Goal: Task Accomplishment & Management: Use online tool/utility

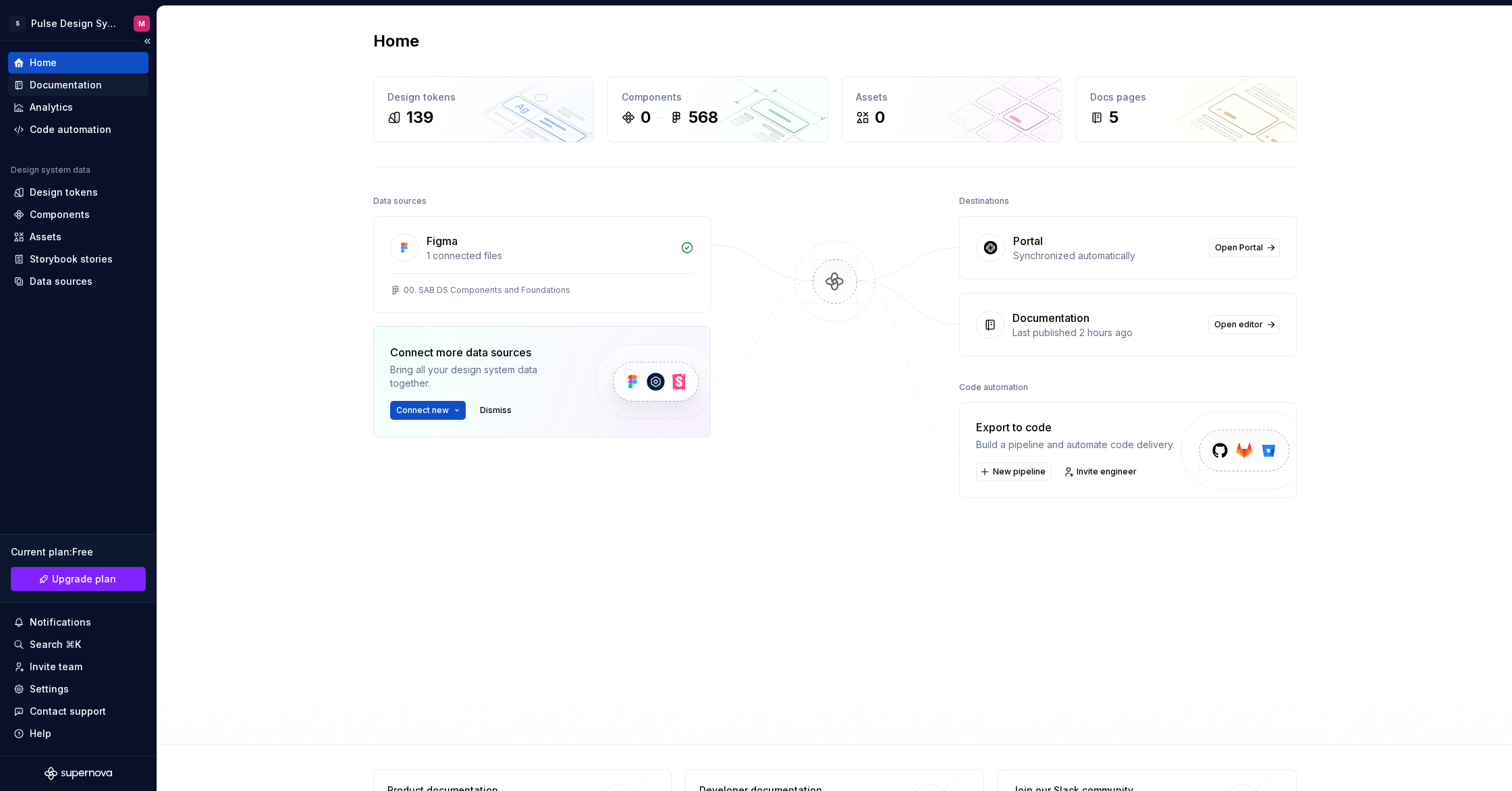
click at [69, 77] on div "Documentation" at bounding box center [78, 85] width 140 height 22
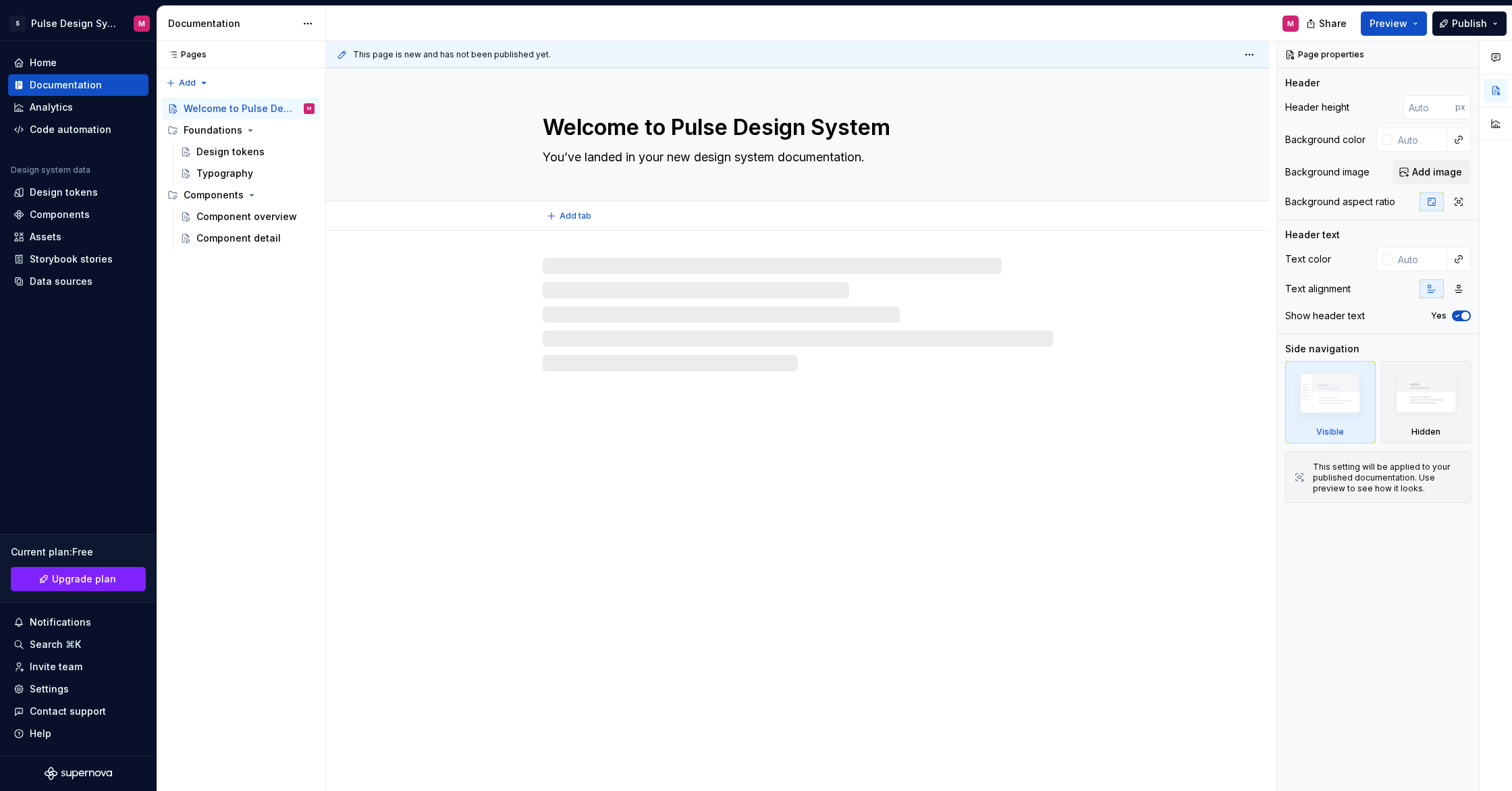
click at [809, 165] on textarea "You’ve landed in your new design system documentation." at bounding box center [795, 158] width 510 height 22
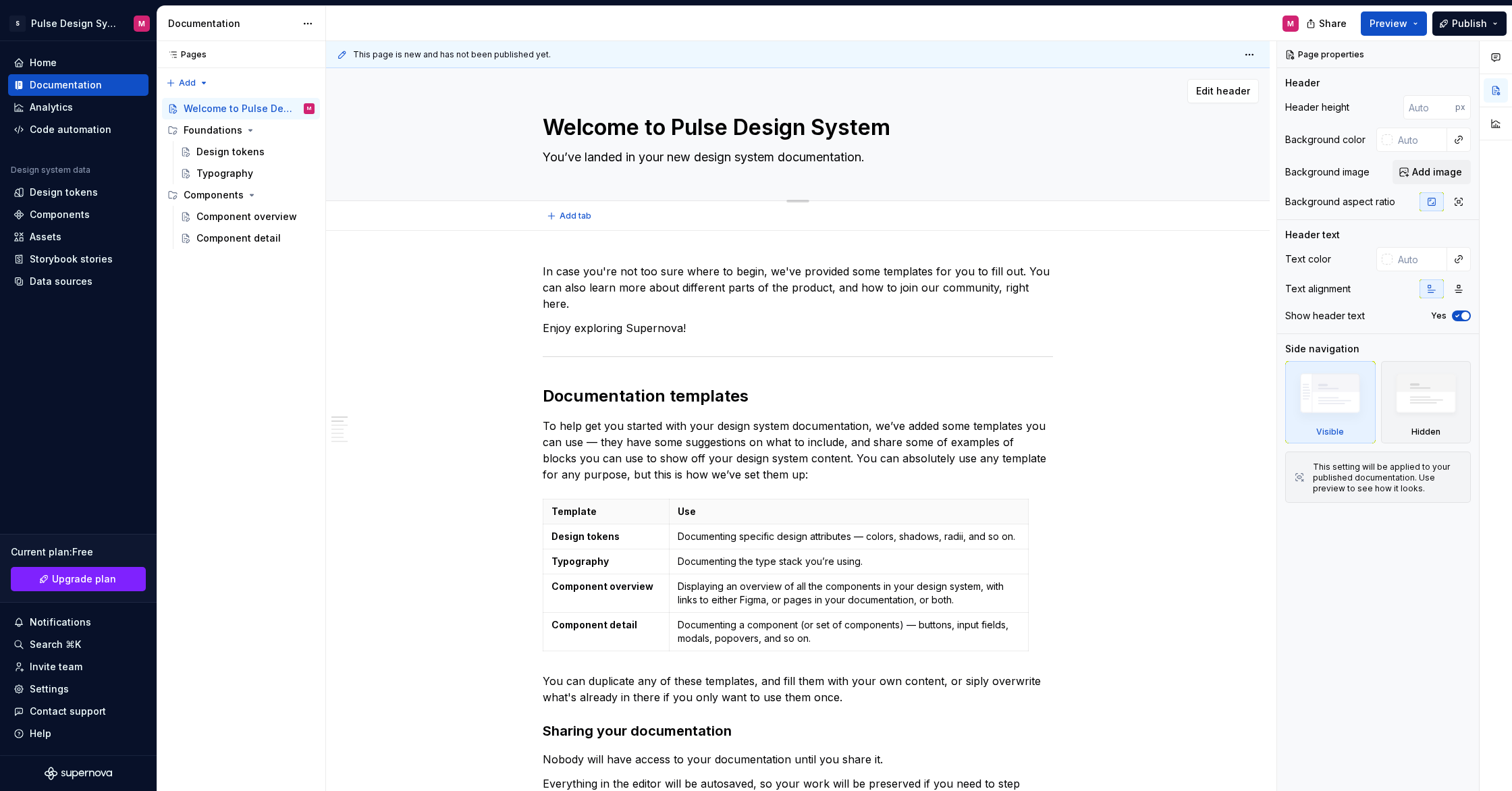
paste textarea "the heartbeat of SAB’s digital experience"
type textarea "*"
type textarea "the heartbeat of SAB’s digital experience."
click at [549, 158] on textarea "the heartbeat of SAB’s digital experience." at bounding box center [795, 158] width 510 height 22
type textarea "*"
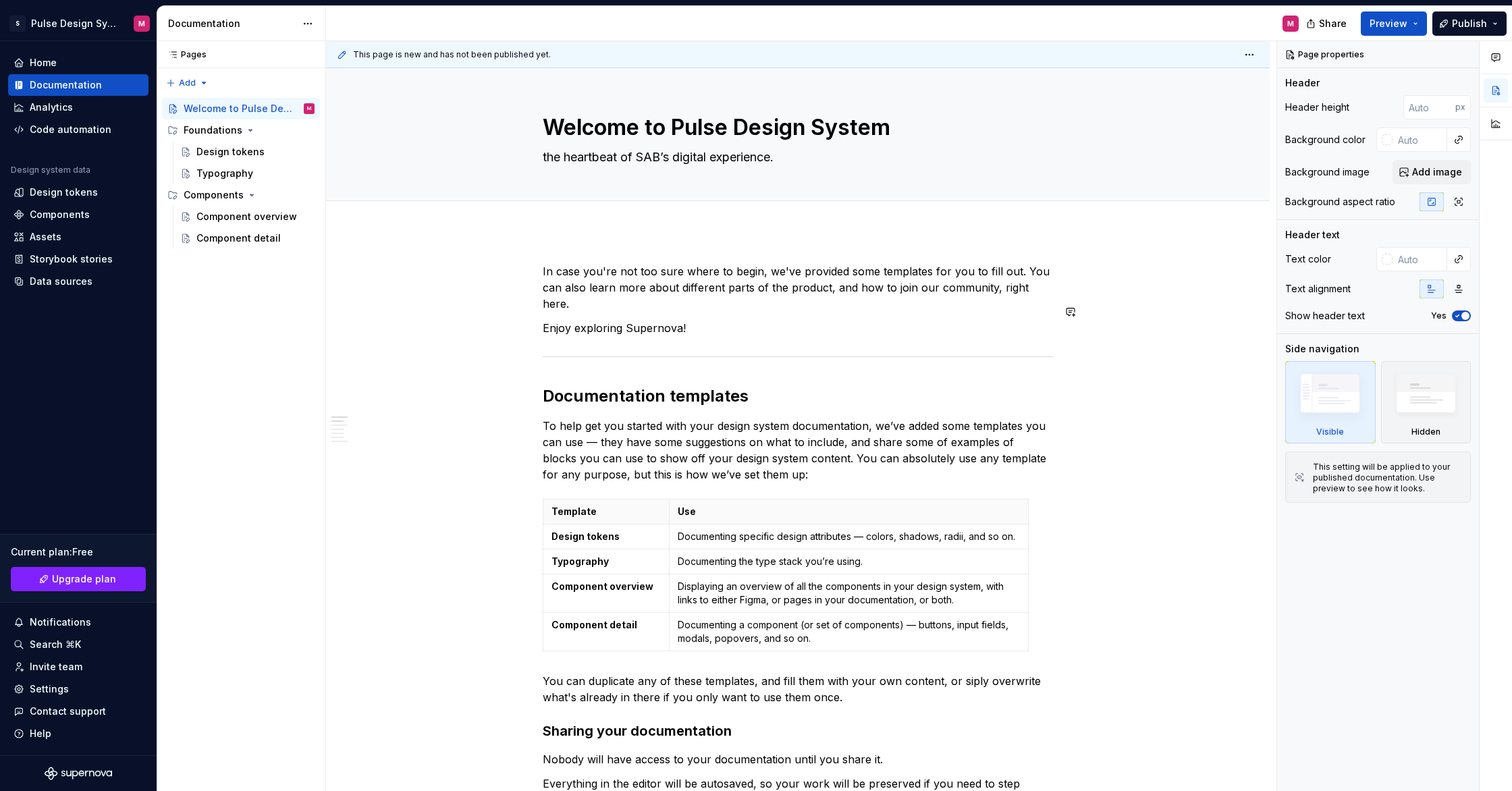
type textarea "he heartbeat of SAB’s digital experience."
type textarea "*"
type textarea "The heartbeat of SAB’s digital experience."
type textarea "*"
type textarea "The heartbeat of SAB’s digital experience."
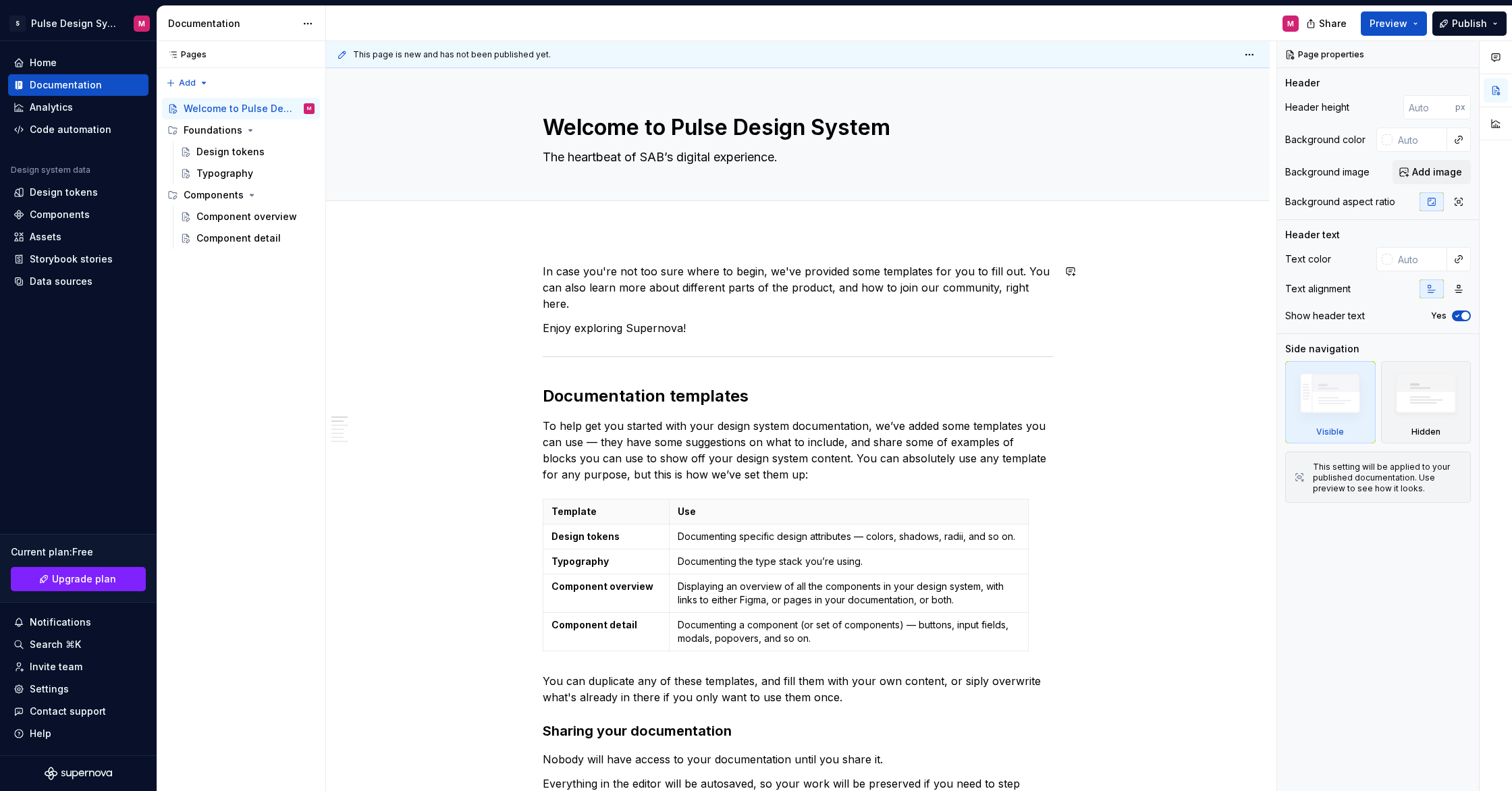
click at [668, 295] on p "In case you're not too sure where to begin, we've provided some templates for y…" at bounding box center [798, 288] width 510 height 49
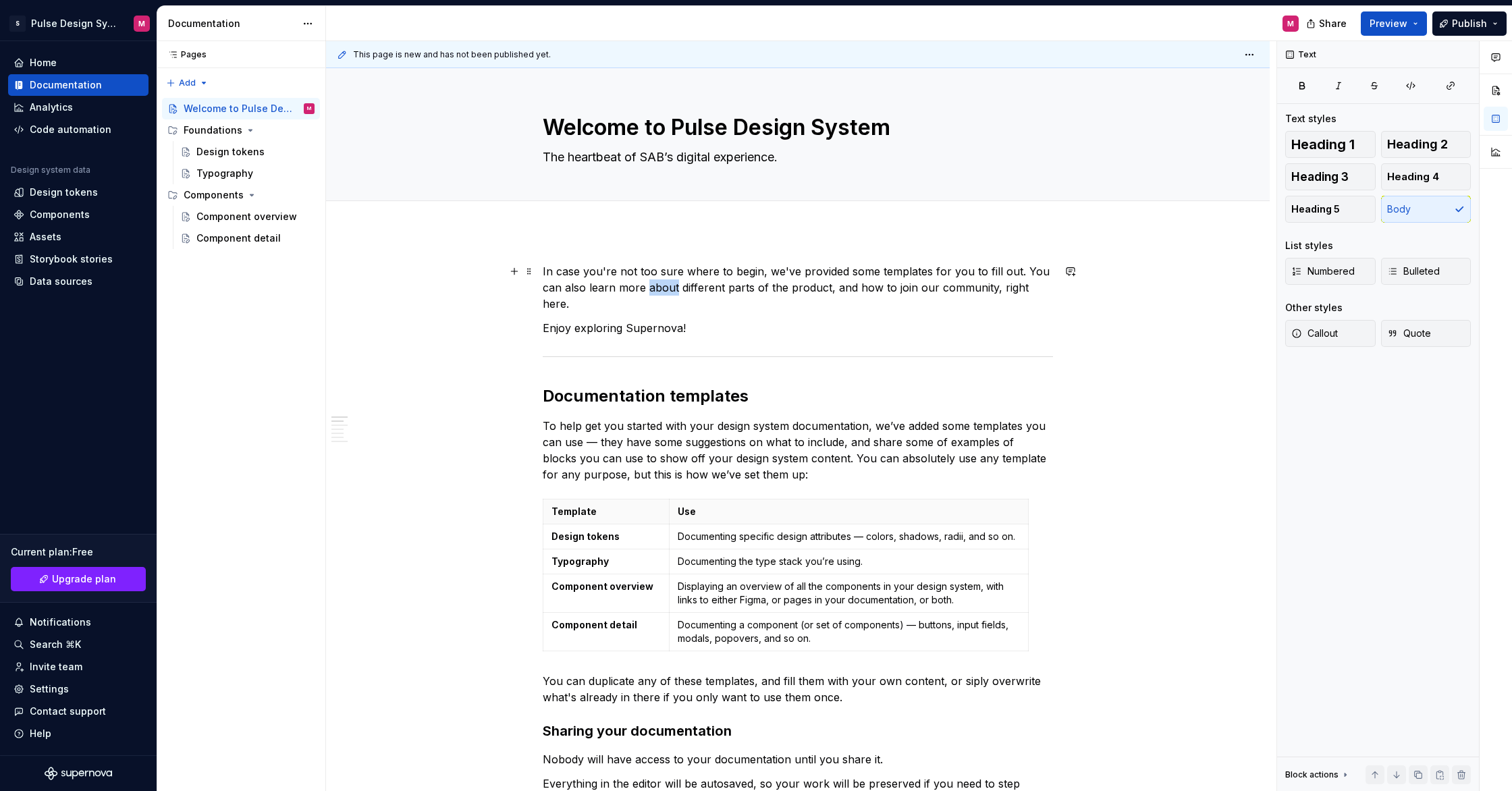
click at [668, 295] on p "In case you're not too sure where to begin, we've provided some templates for y…" at bounding box center [798, 288] width 510 height 49
click at [608, 288] on p "In case you're not too sure where to begin, we've provided some templates for y…" at bounding box center [798, 288] width 510 height 49
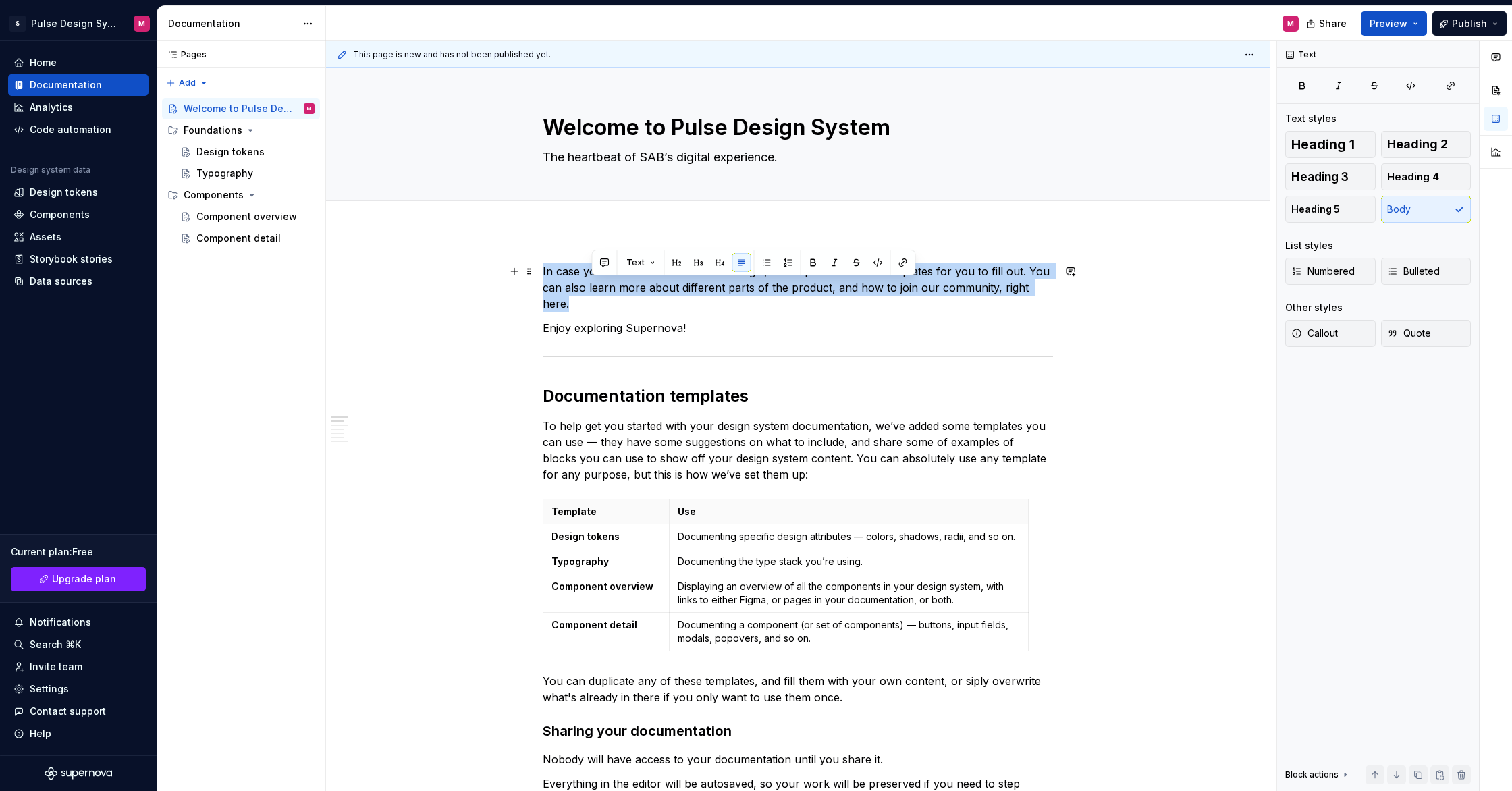
click at [608, 288] on p "In case you're not too sure where to begin, we've provided some templates for y…" at bounding box center [798, 288] width 510 height 49
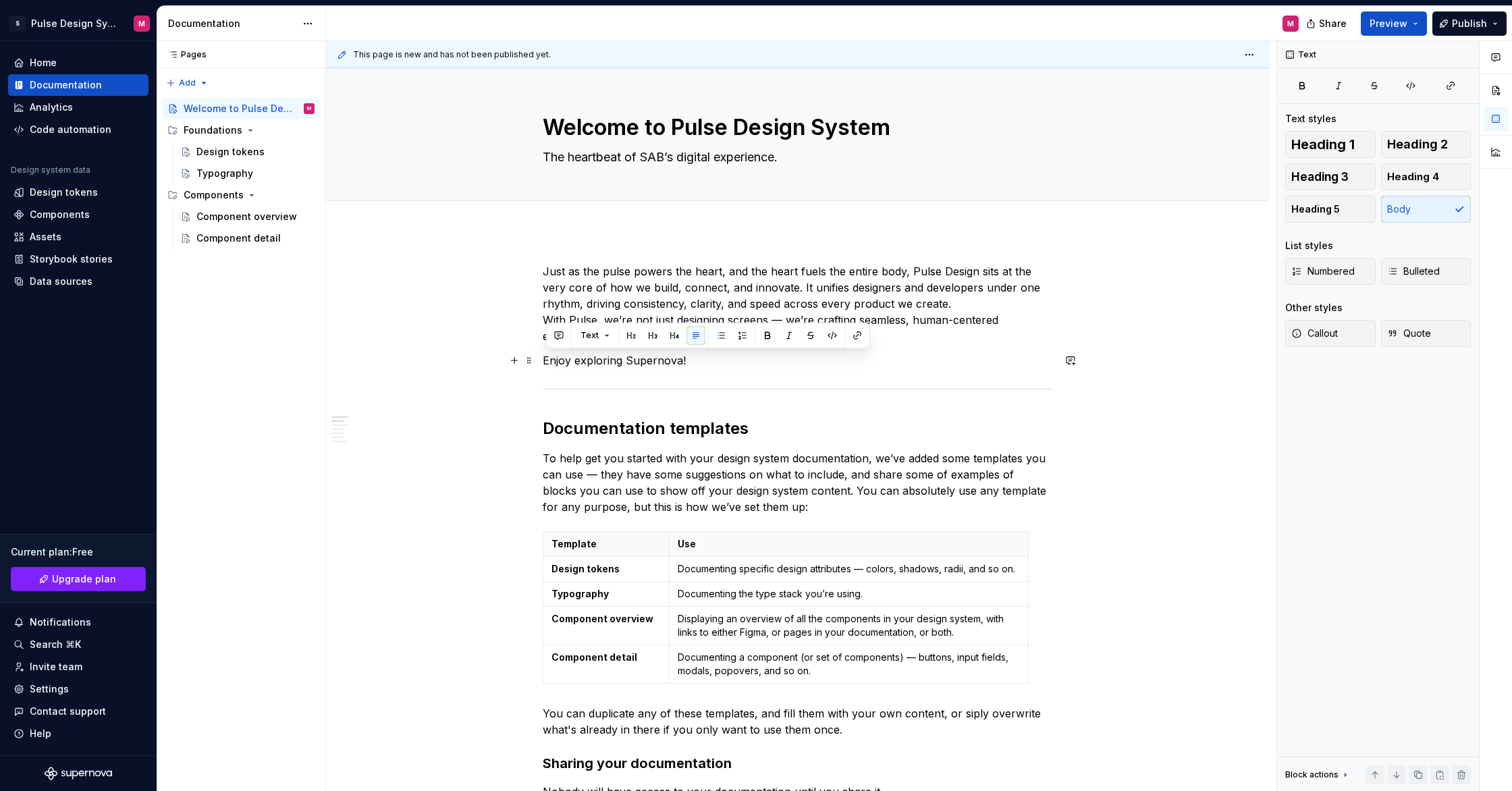
drag, startPoint x: 678, startPoint y: 365, endPoint x: 504, endPoint y: 360, distance: 174.1
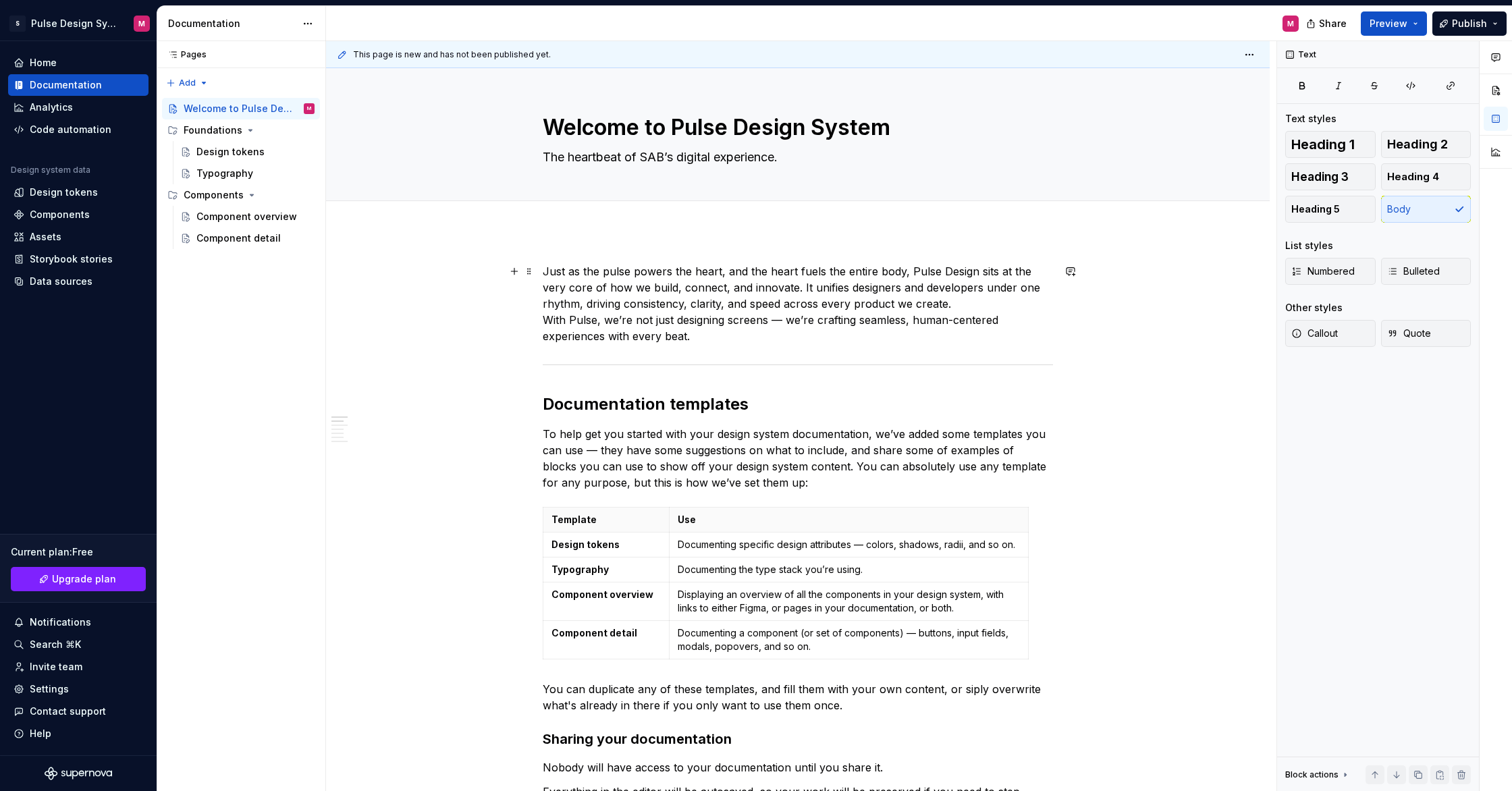
click at [965, 298] on p "Just as the pulse powers the heart, and the heart fuels the entire body, Pulse …" at bounding box center [798, 304] width 510 height 81
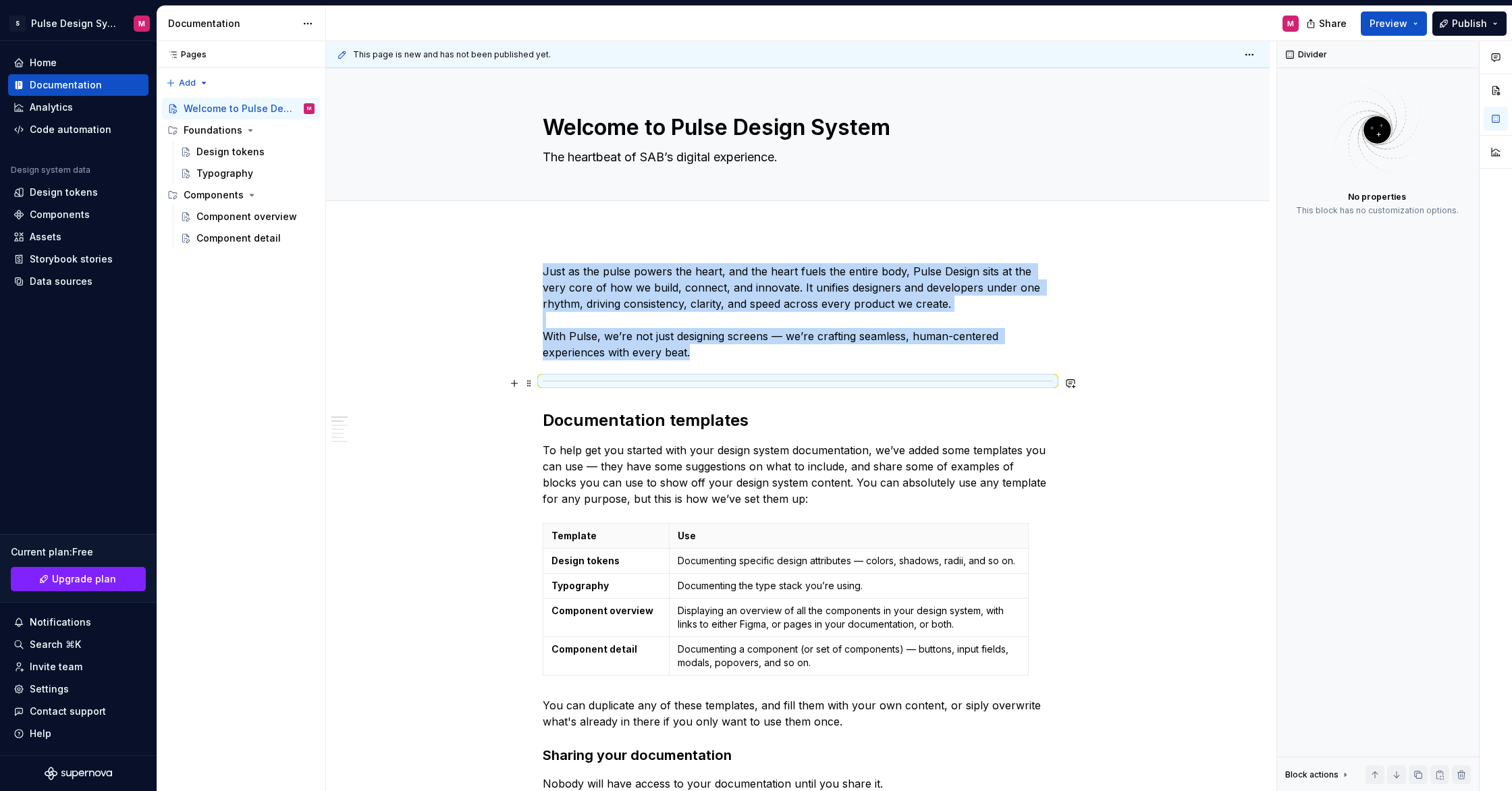
click at [579, 384] on div at bounding box center [798, 381] width 510 height 9
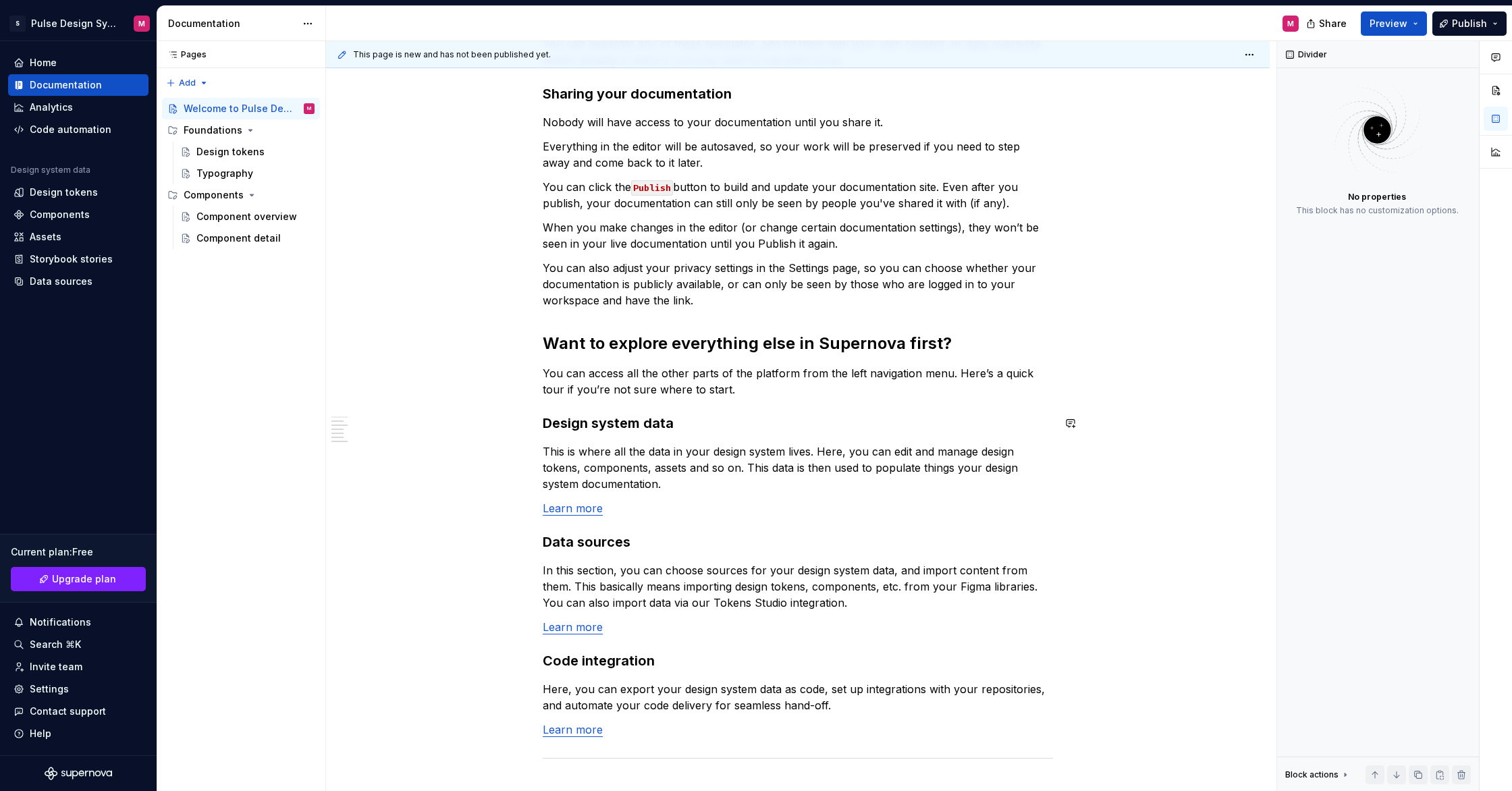
scroll to position [679, 0]
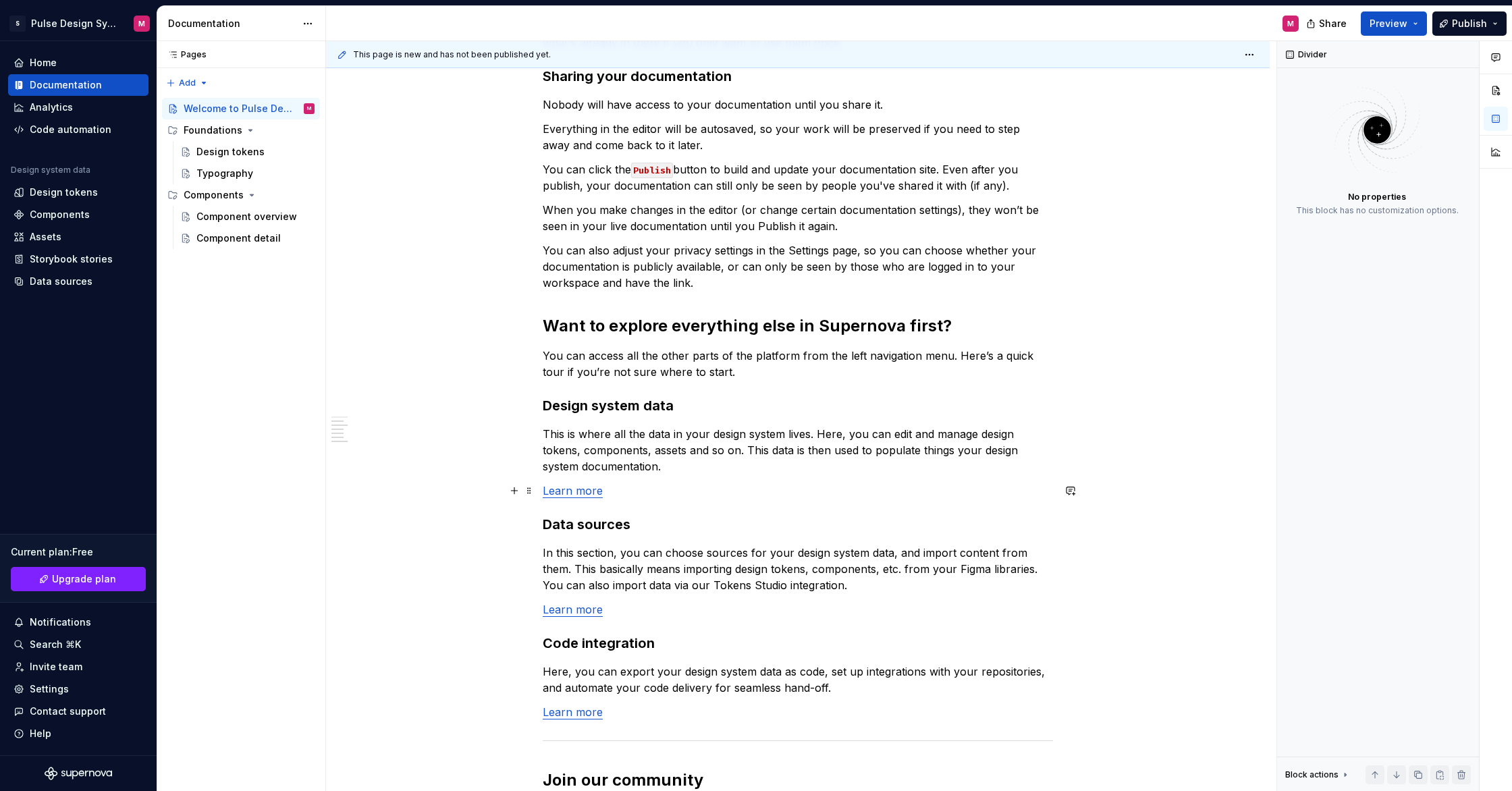
click at [571, 498] on p "Learn more" at bounding box center [798, 490] width 510 height 16
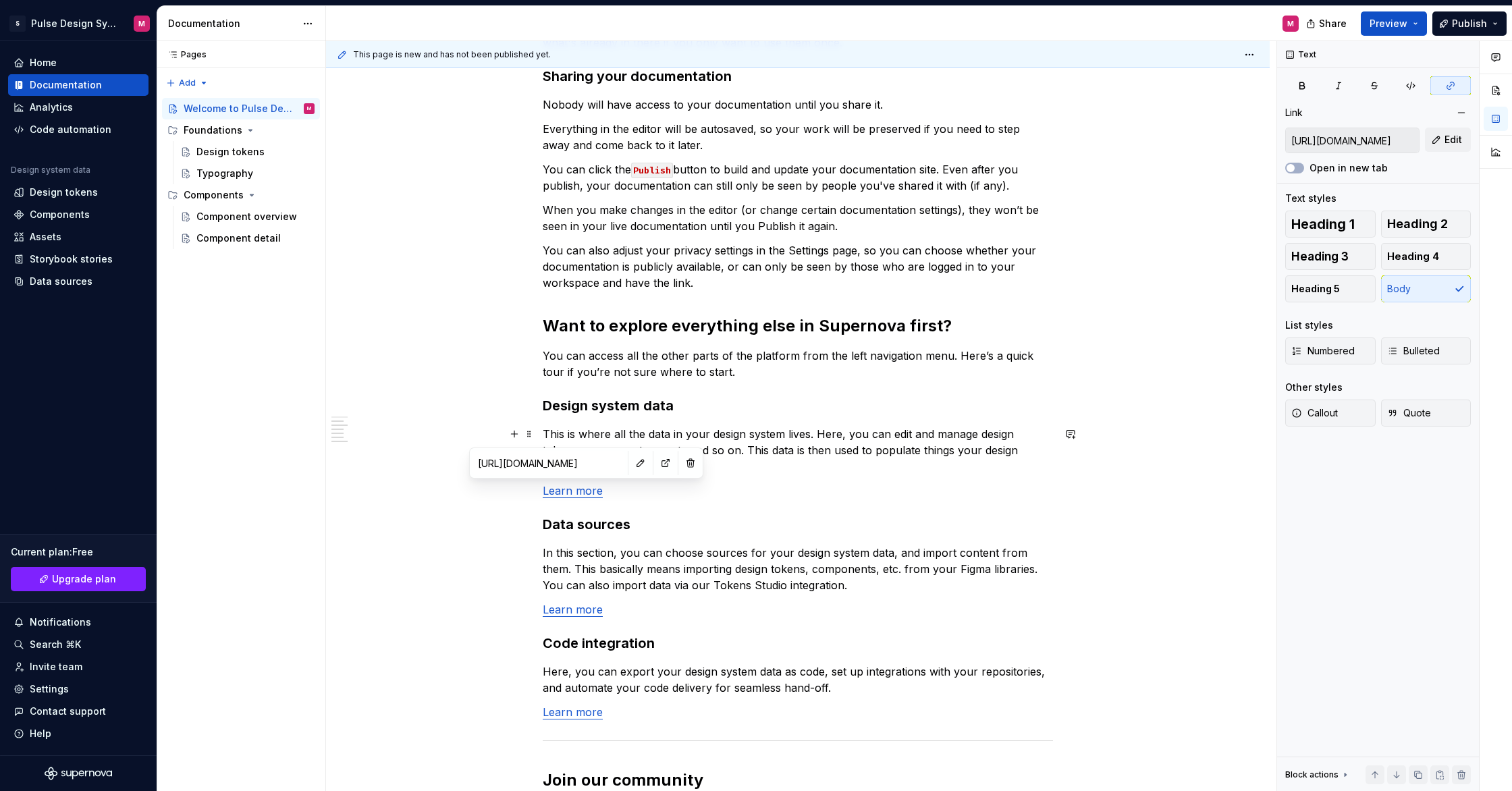
click at [531, 466] on input "https://learn.supernova.io/latest/design-systems/guide-to-design-systems.html" at bounding box center [549, 463] width 153 height 24
click at [851, 477] on div "Just as the pulse powers the heart, and the heart fuels the entire body, Pulse …" at bounding box center [798, 225] width 510 height 1283
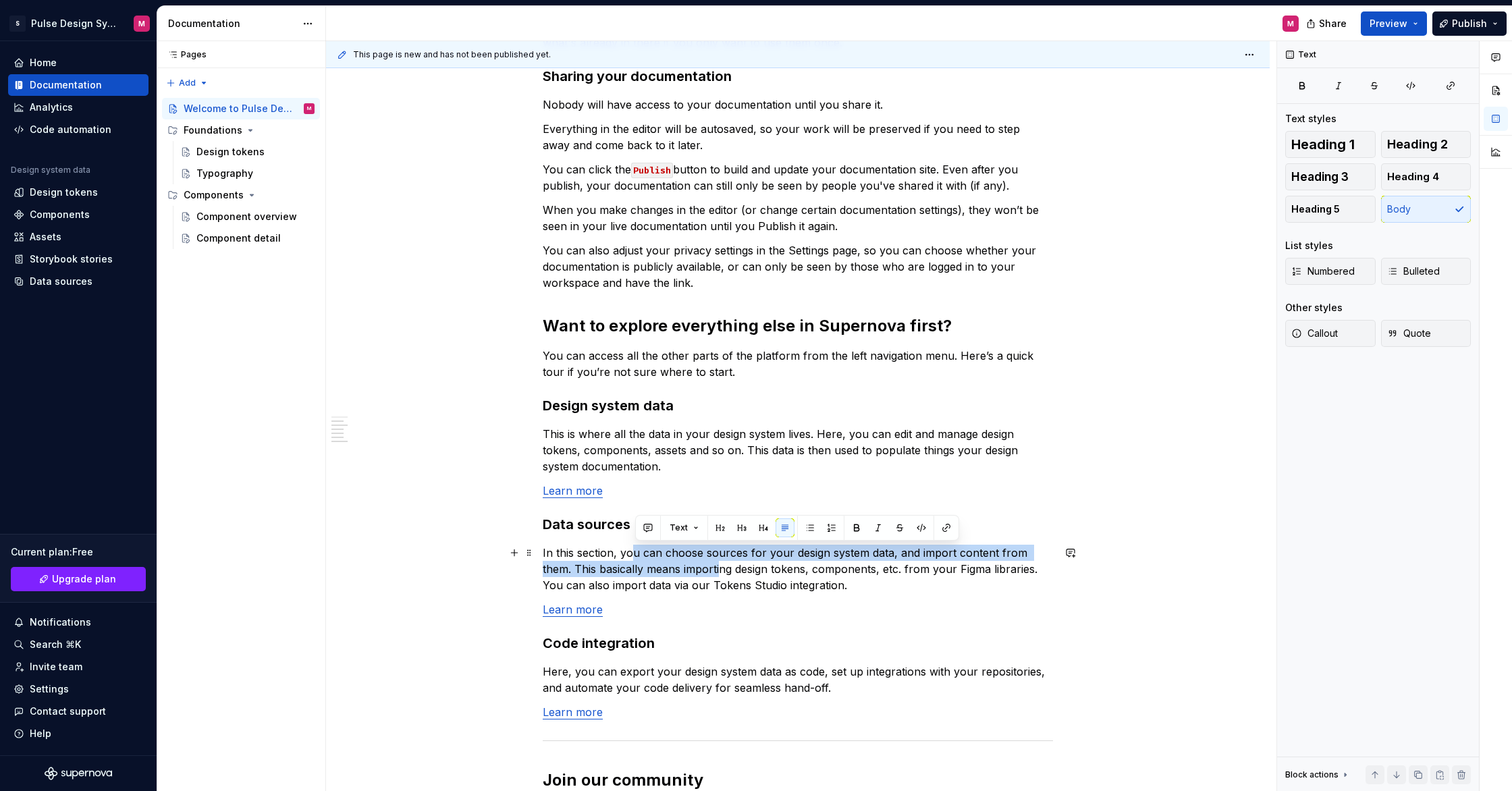
drag, startPoint x: 638, startPoint y: 555, endPoint x: 724, endPoint y: 572, distance: 87.7
click at [724, 572] on p "In this section, you can choose sources for your design system data, and import…" at bounding box center [798, 568] width 510 height 49
click at [726, 572] on p "In this section, you can choose sources for your design system data, and import…" at bounding box center [798, 568] width 510 height 49
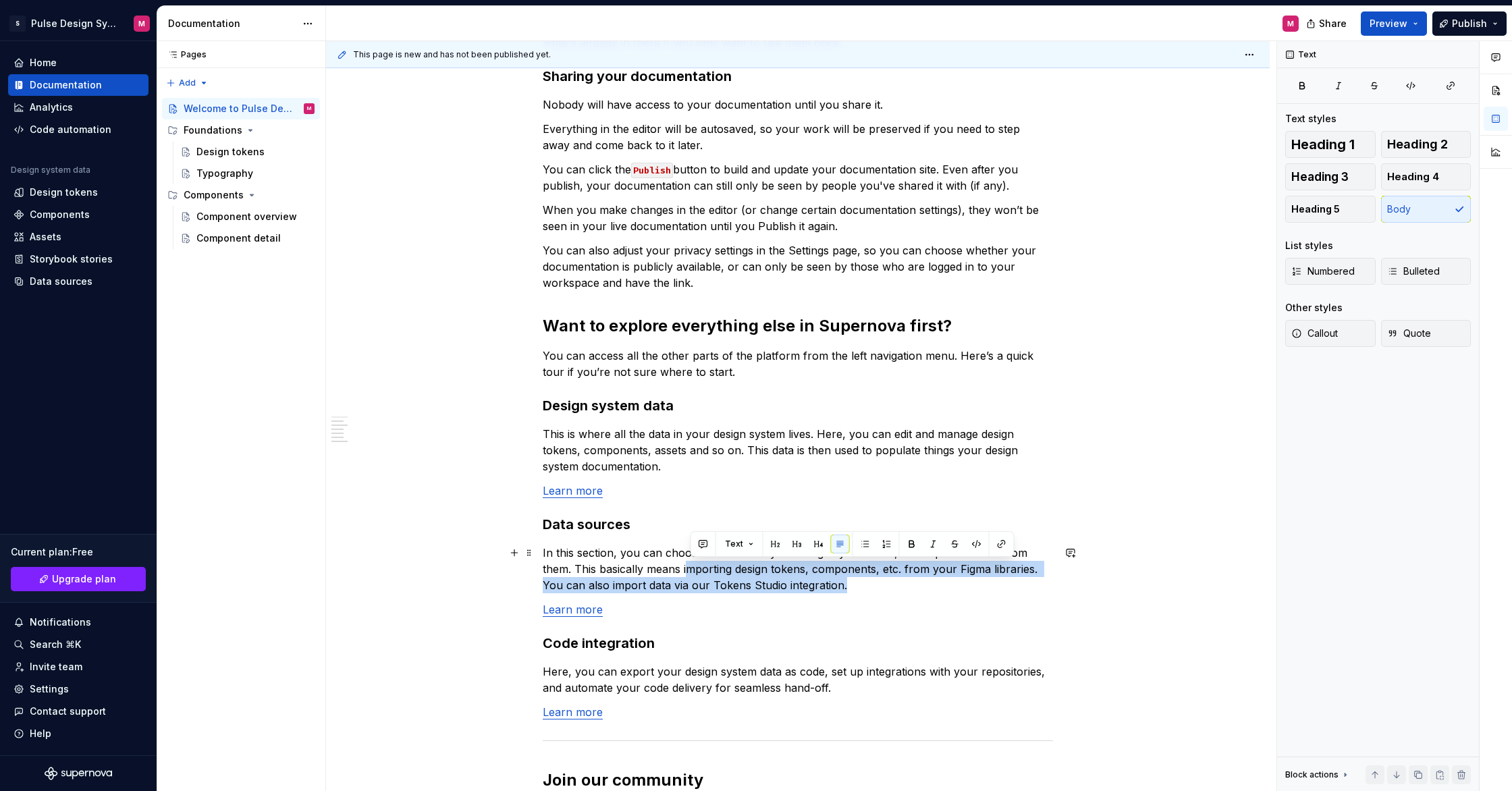
drag, startPoint x: 689, startPoint y: 569, endPoint x: 873, endPoint y: 593, distance: 185.6
click at [873, 593] on p "In this section, you can choose sources for your design system data, and import…" at bounding box center [798, 568] width 510 height 49
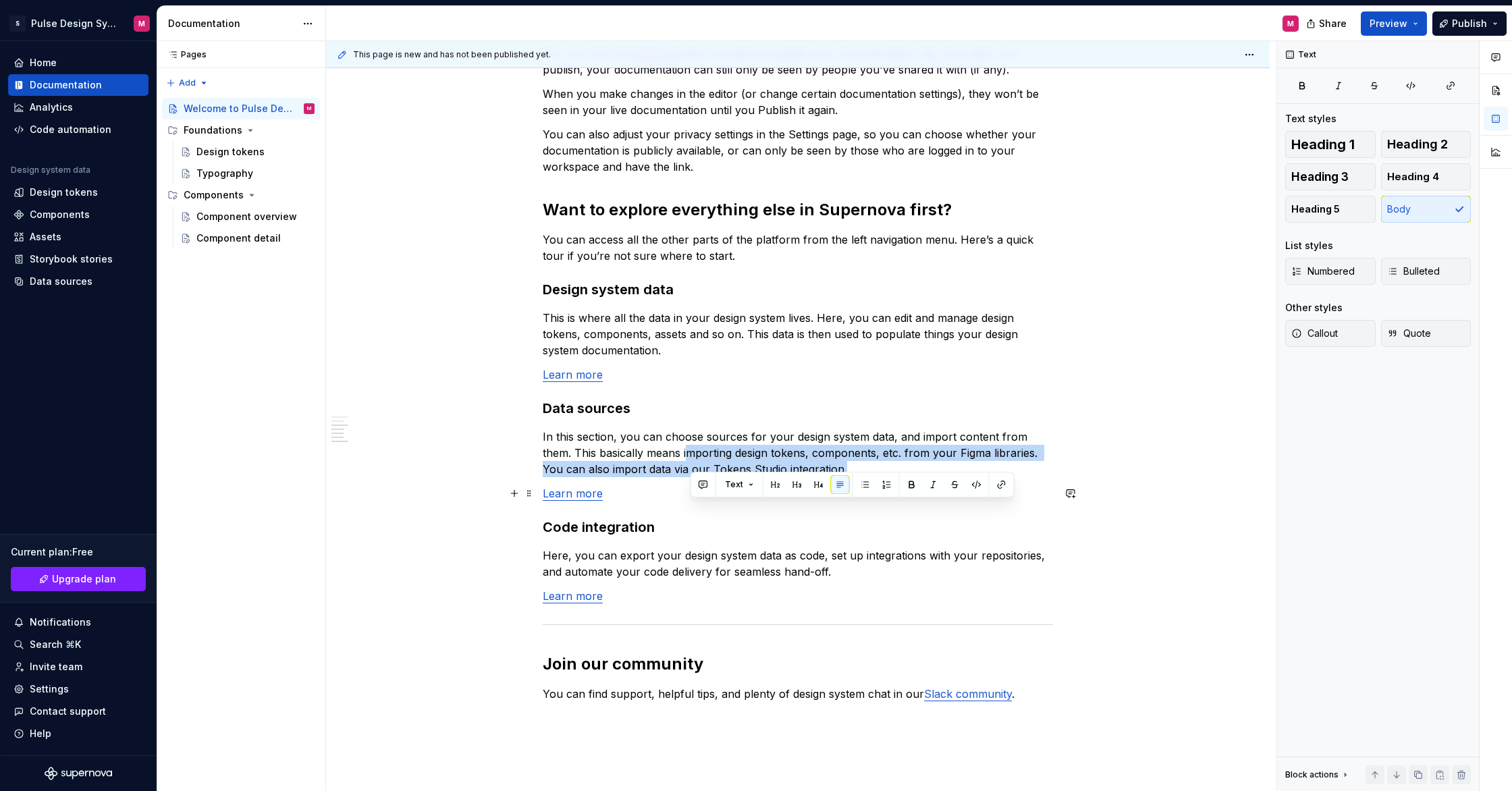
scroll to position [860, 0]
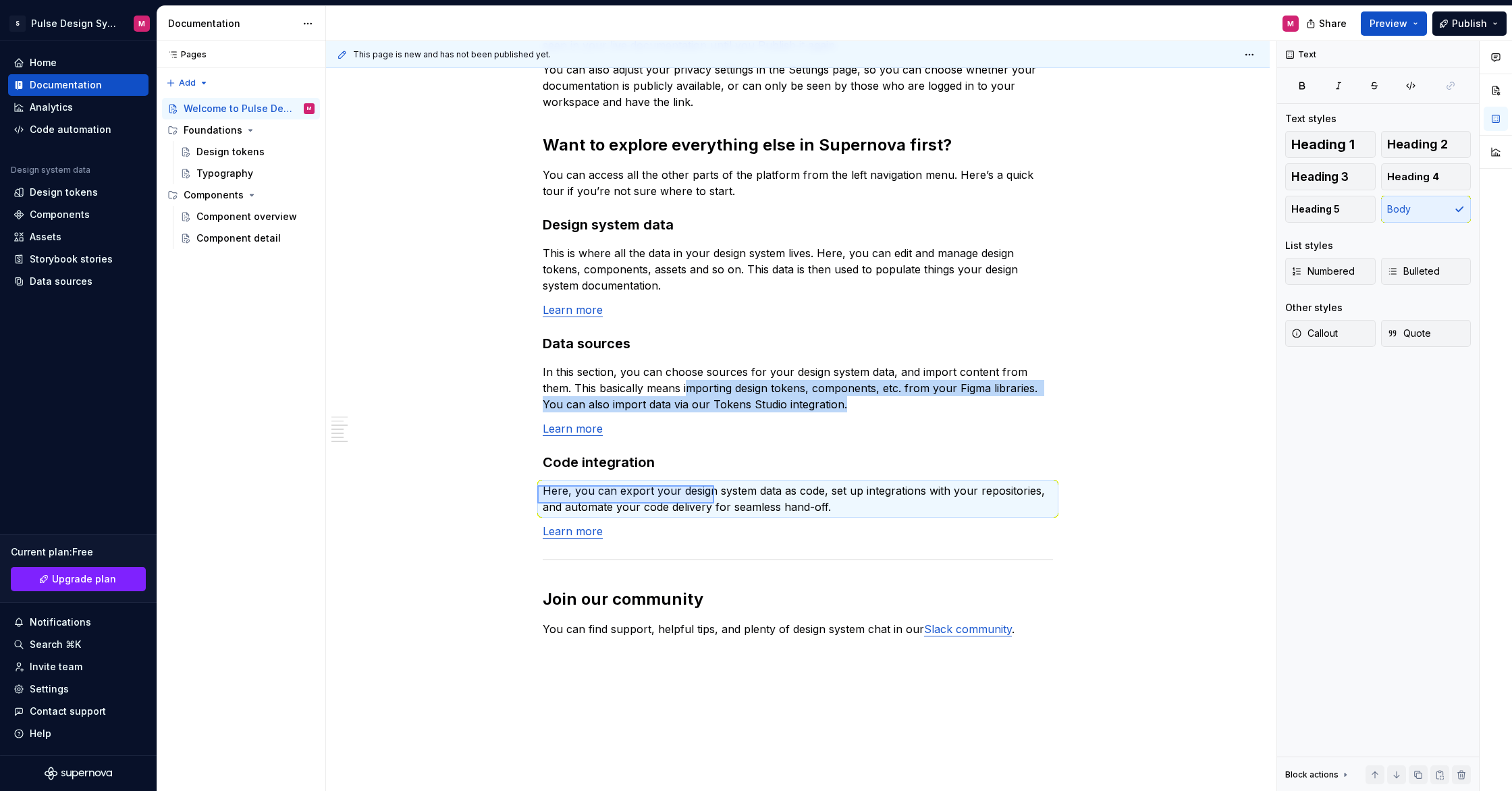
drag, startPoint x: 571, startPoint y: 490, endPoint x: 714, endPoint y: 503, distance: 143.6
click at [714, 503] on div "This page is new and has not been published yet. Welcome to Pulse Design System…" at bounding box center [801, 416] width 950 height 751
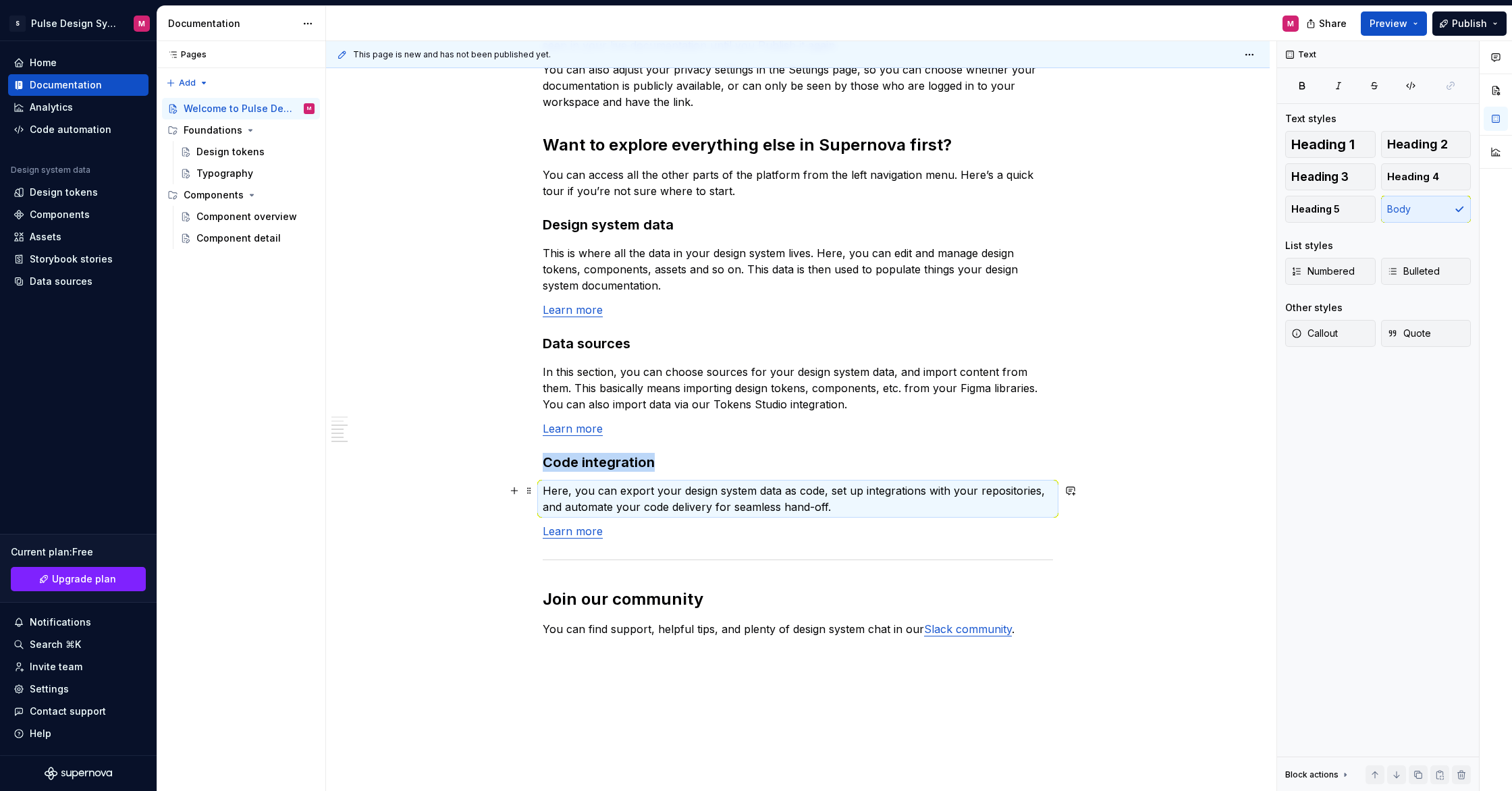
click at [771, 502] on p "Here, you can export your design system data as code, set up integrations with …" at bounding box center [798, 498] width 510 height 32
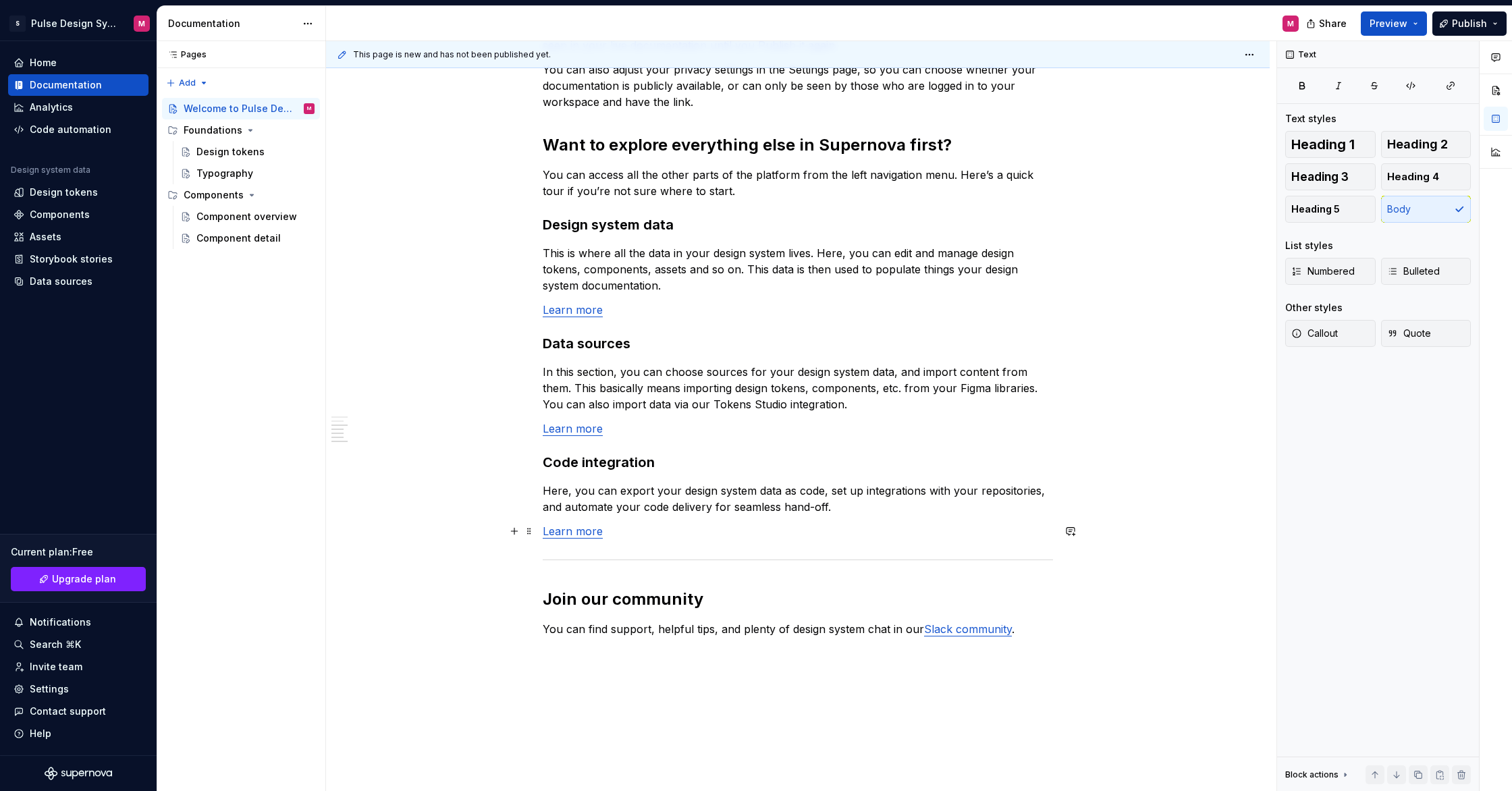
scroll to position [878, 0]
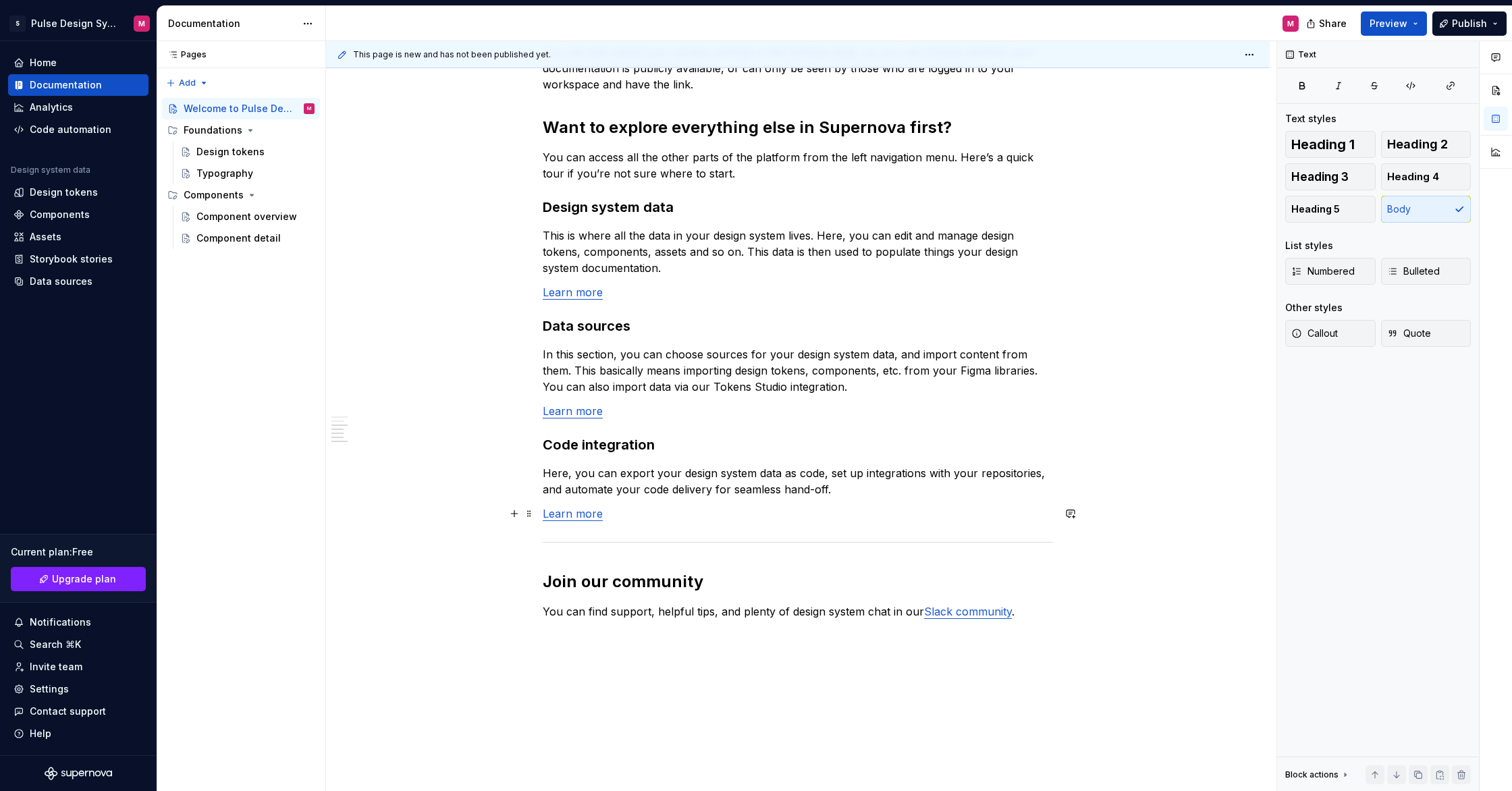
click at [573, 515] on link "Learn more" at bounding box center [573, 514] width 60 height 14
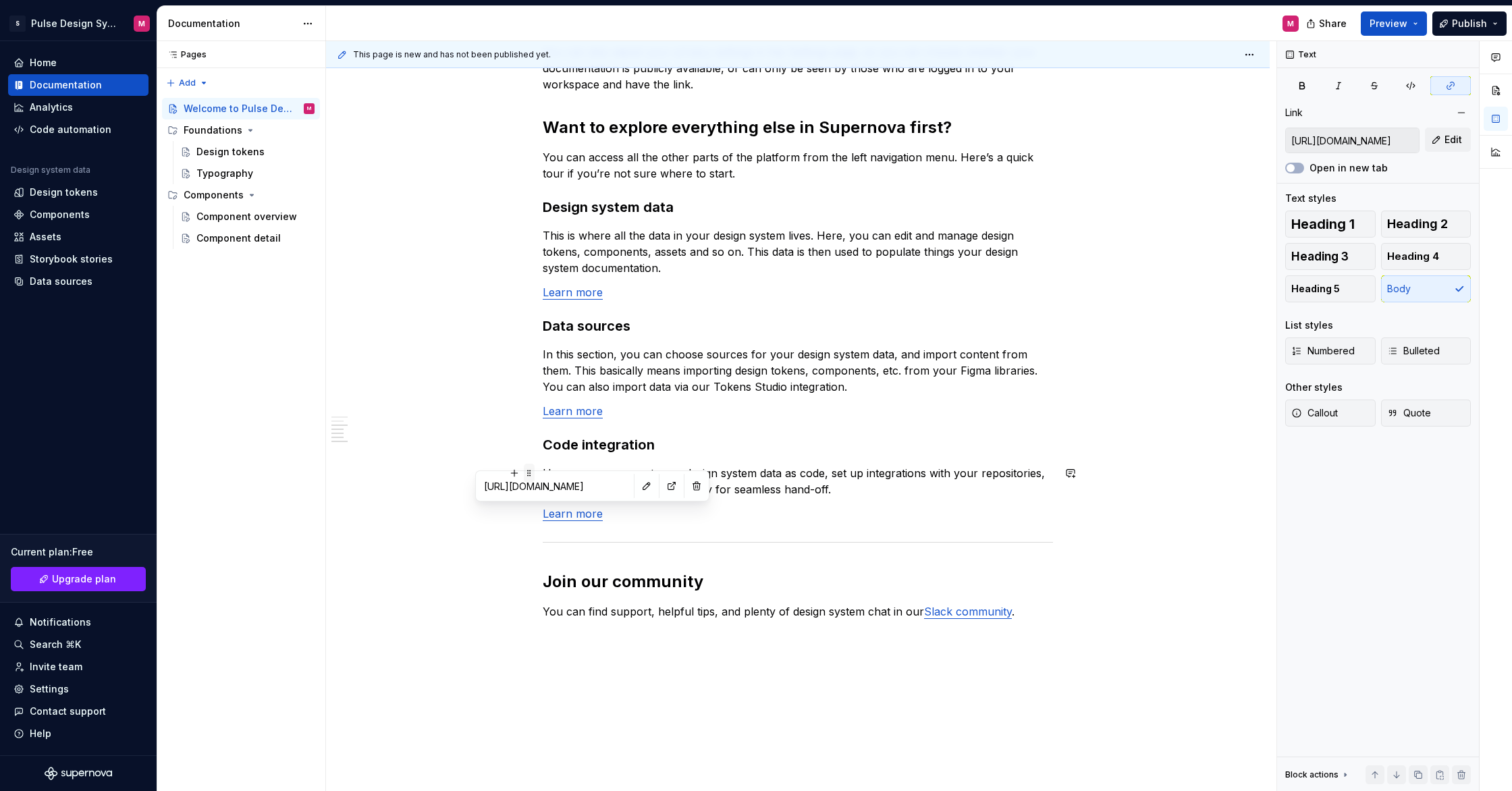
click at [535, 467] on span at bounding box center [529, 473] width 11 height 19
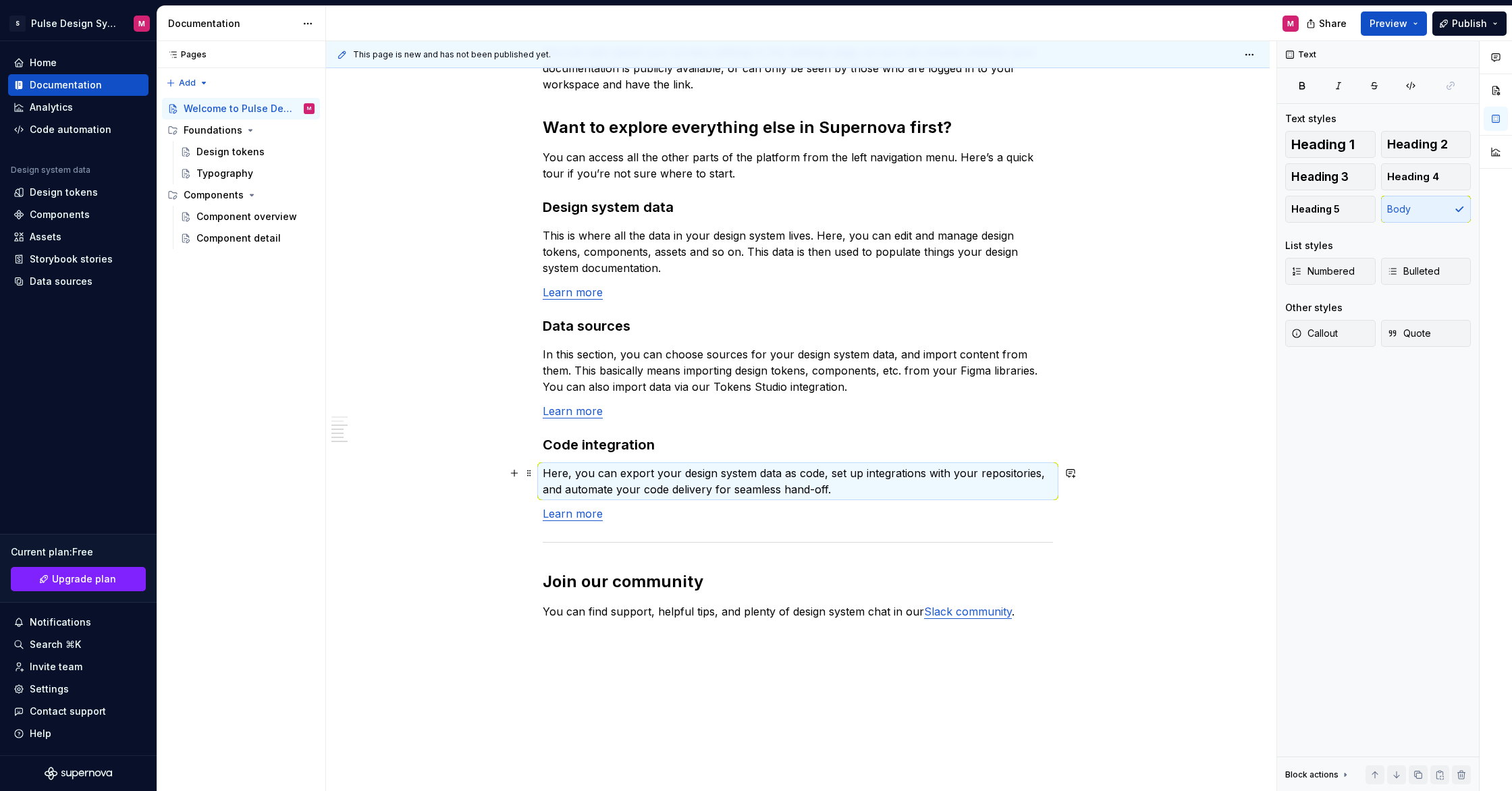
click at [730, 500] on div "Just as the pulse powers the heart, and the heart fuels the entire body, Pulse …" at bounding box center [798, 27] width 510 height 1283
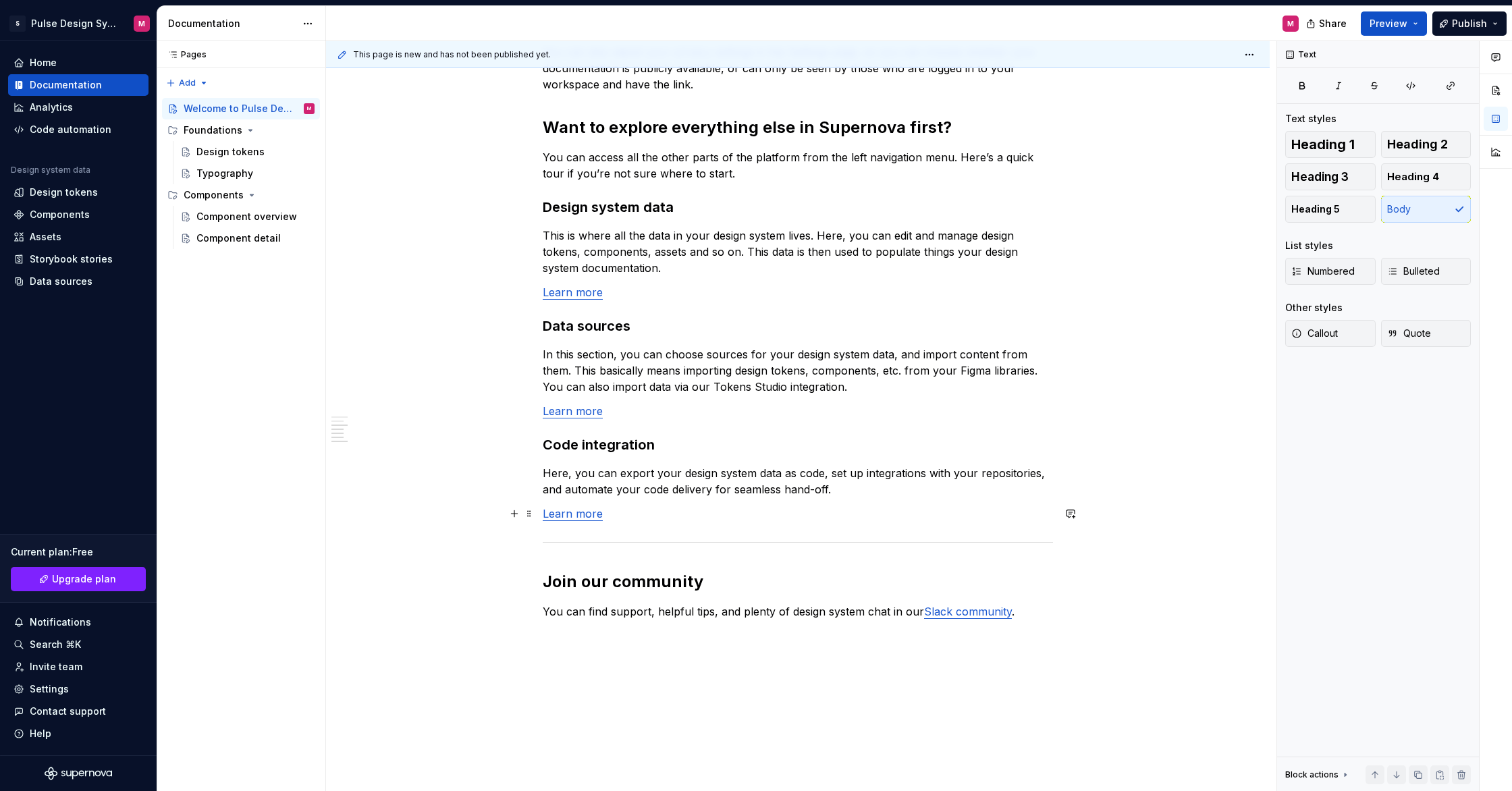
click at [589, 517] on link "Learn more" at bounding box center [573, 514] width 60 height 14
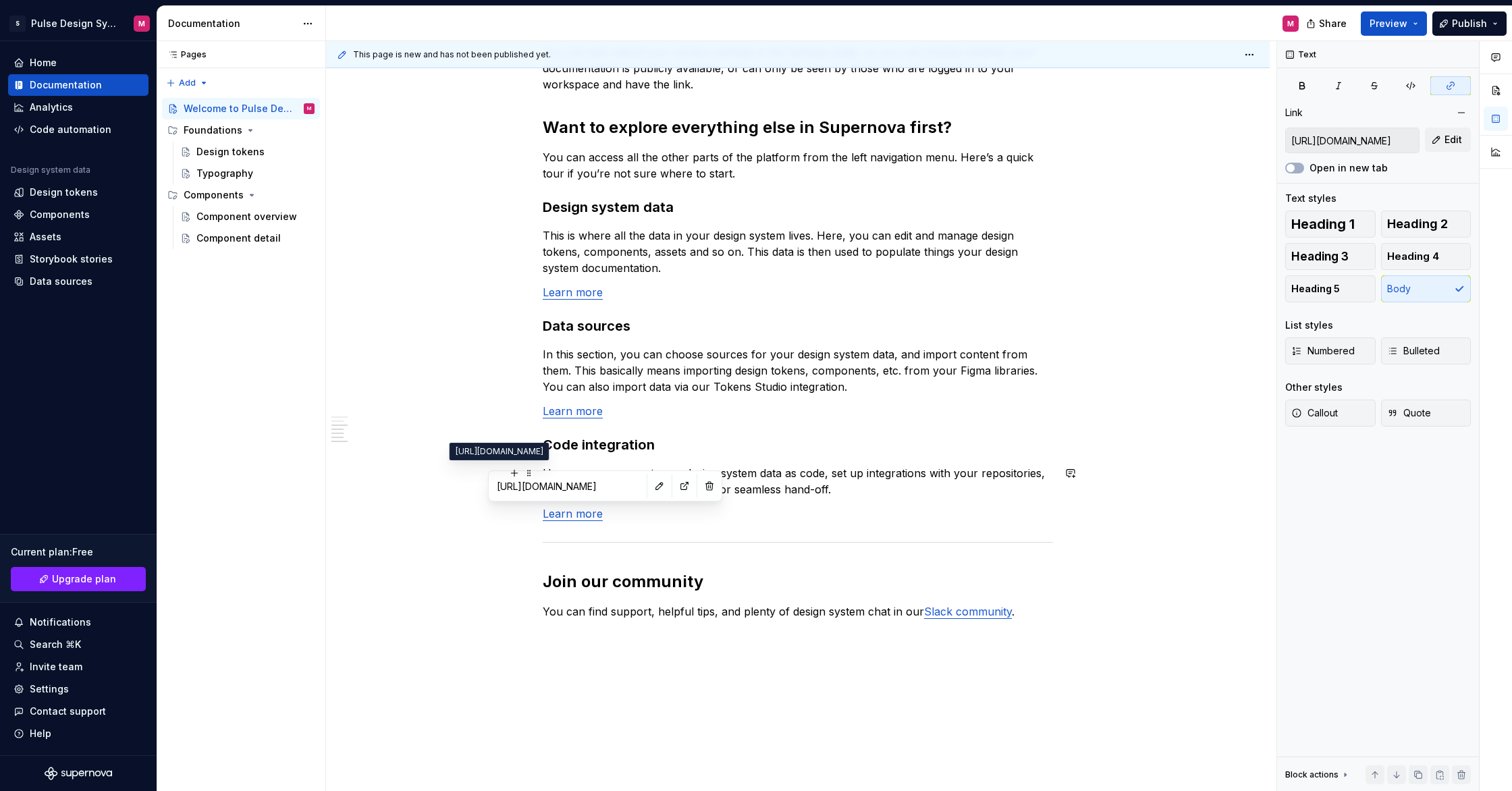
click at [563, 485] on input "https://learn.supernova.io/latest/code-integration/guide-to-code-integration.ht…" at bounding box center [567, 485] width 153 height 24
click at [636, 541] on div at bounding box center [798, 542] width 510 height 9
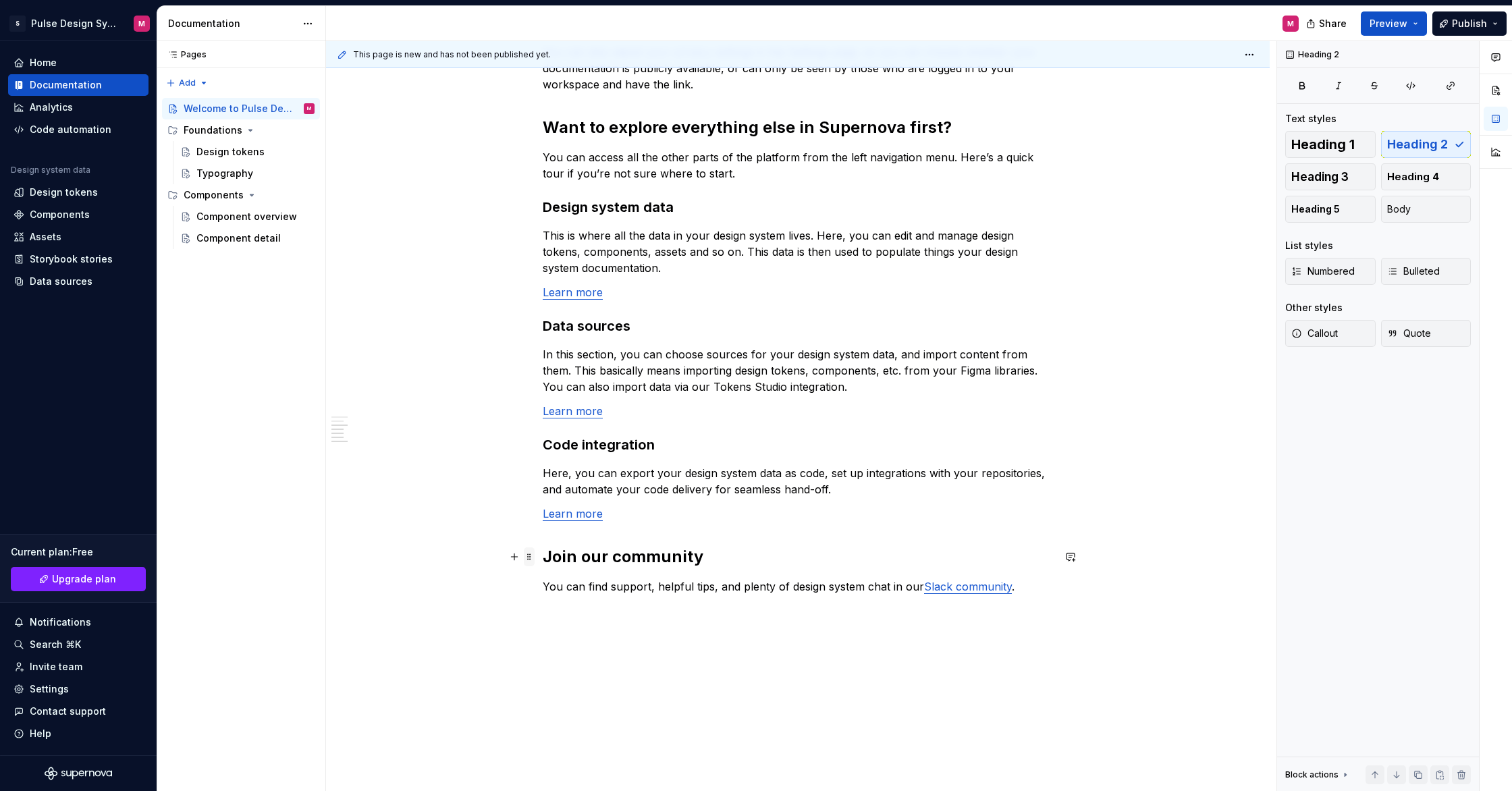
click at [529, 557] on span at bounding box center [529, 557] width 11 height 19
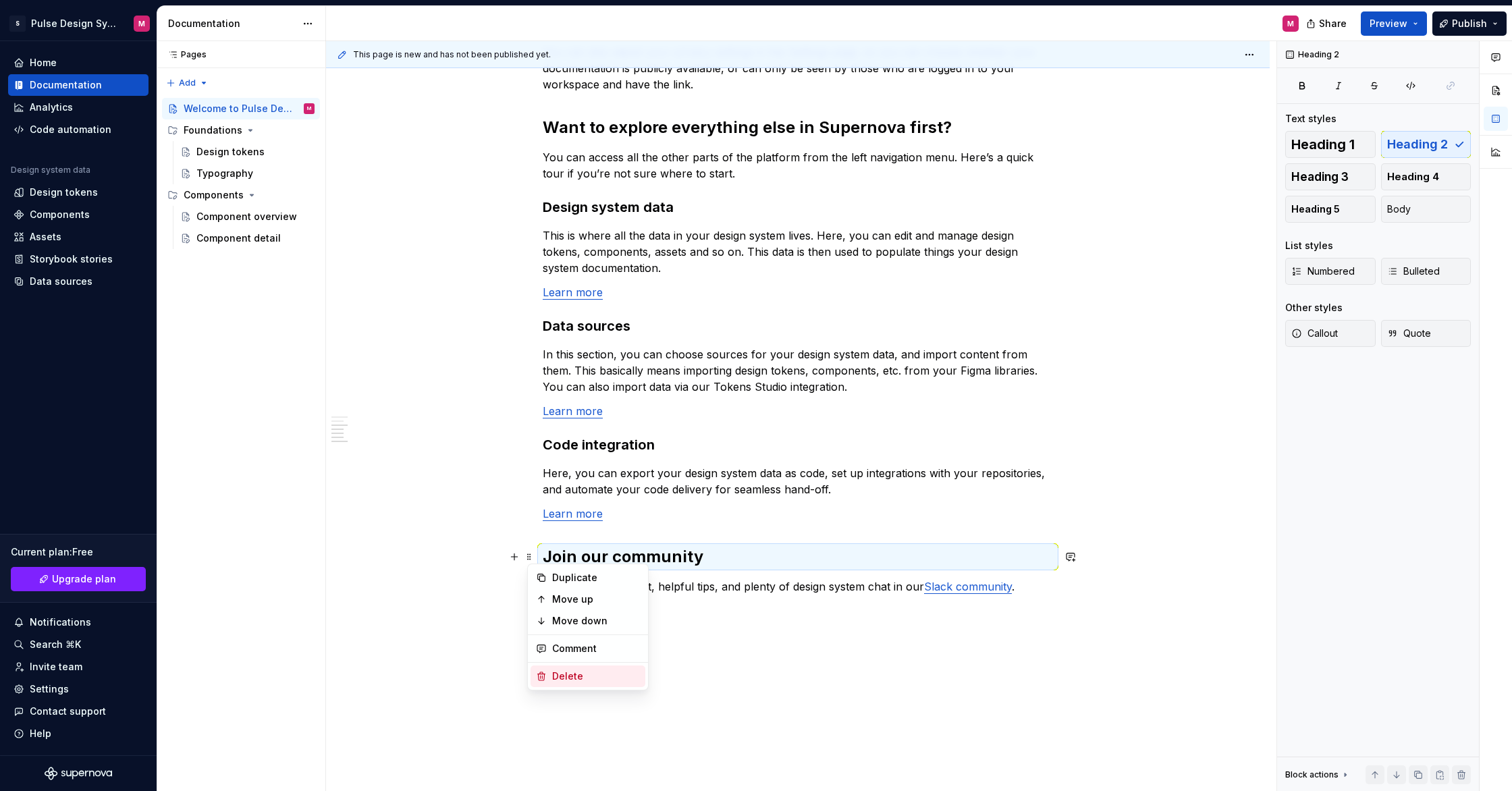
click at [569, 673] on div "Delete" at bounding box center [596, 676] width 88 height 14
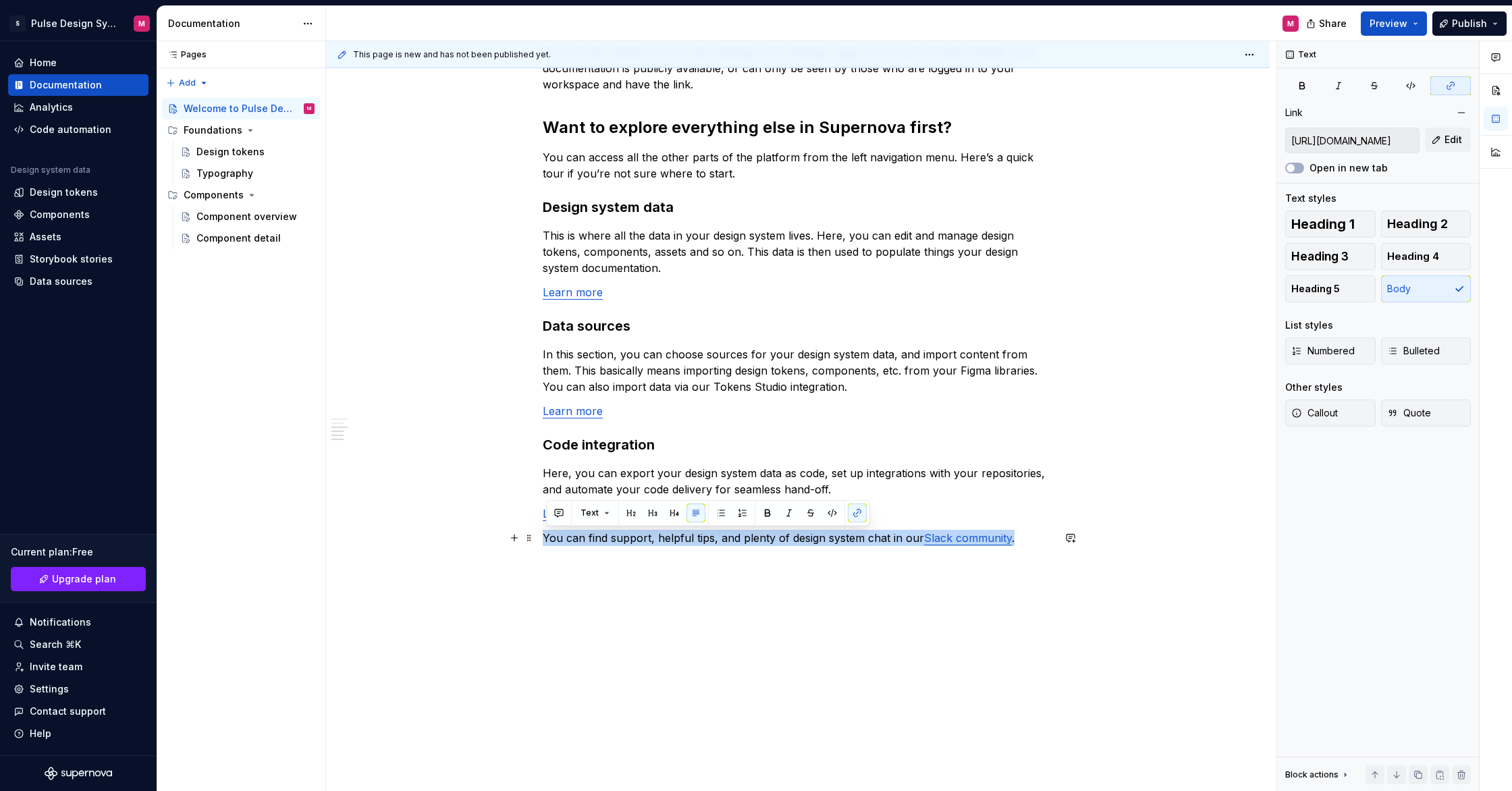
drag, startPoint x: 548, startPoint y: 539, endPoint x: 1049, endPoint y: 544, distance: 501.0
click at [1049, 544] on p "You can find support, helpful tips, and plenty of design system chat in our Sla…" at bounding box center [798, 538] width 510 height 16
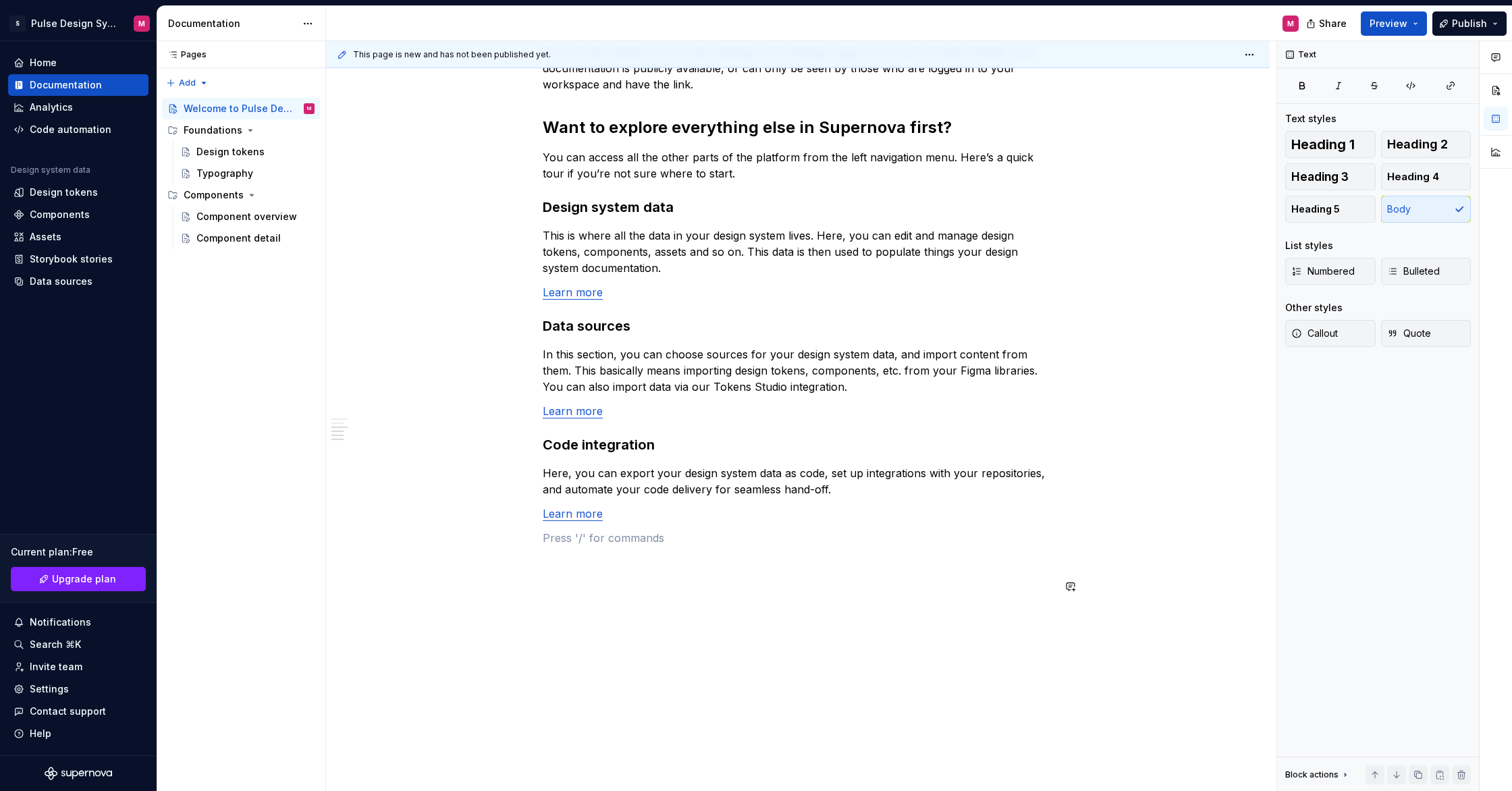
click at [773, 636] on div "Just as the pulse powers the heart, and the heart fuels the entire body, Pulse …" at bounding box center [798, 101] width 944 height 1495
type textarea "*"
